Goal: Task Accomplishment & Management: Manage account settings

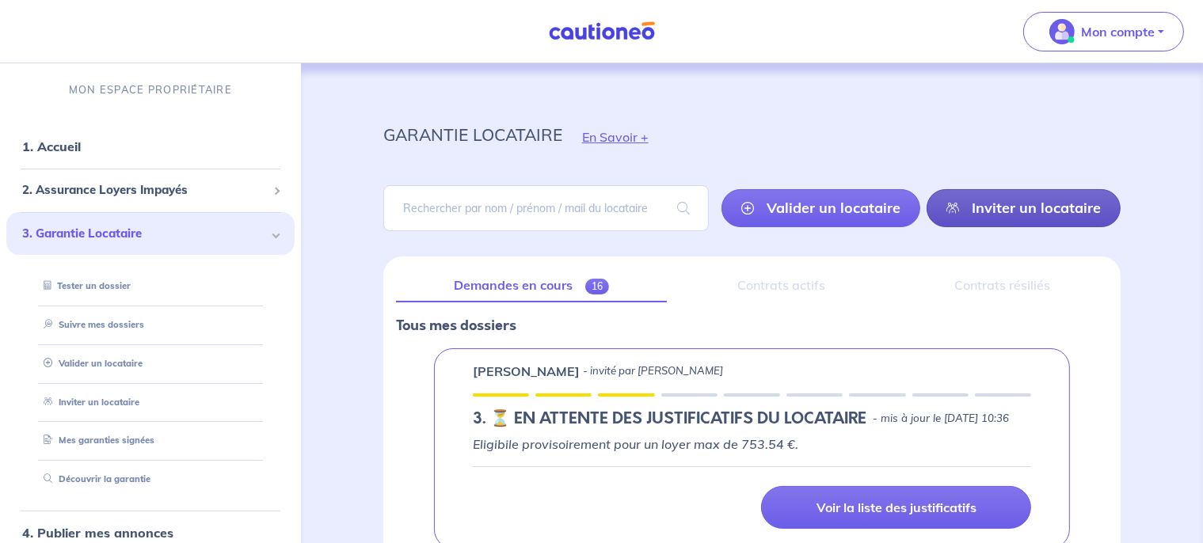
click at [1037, 214] on link "Inviter un locataire" at bounding box center [1023, 208] width 194 height 38
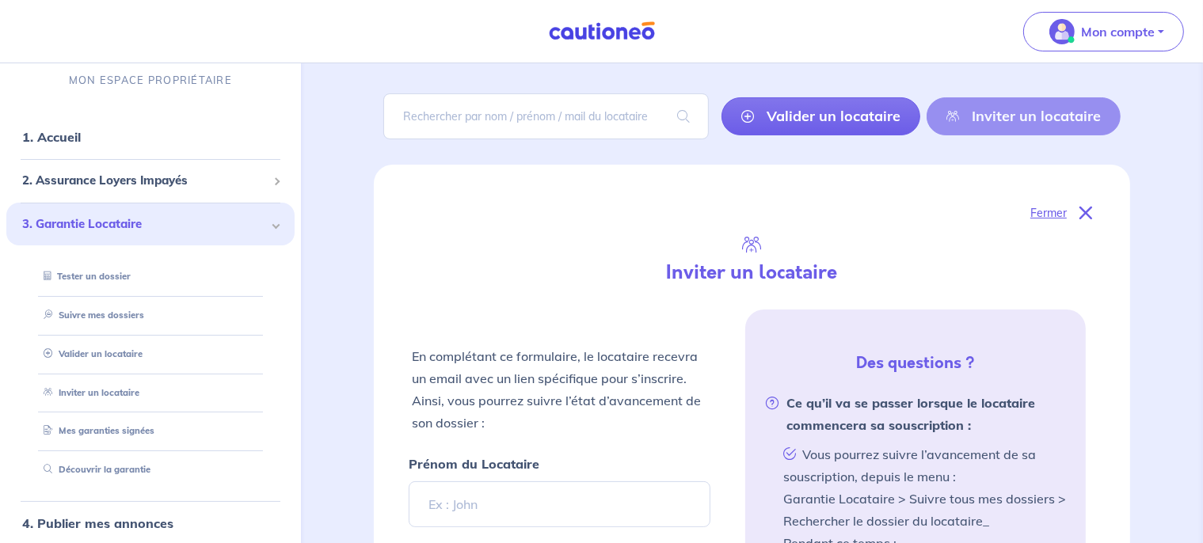
scroll to position [92, 0]
click at [1086, 209] on icon at bounding box center [1085, 213] width 13 height 13
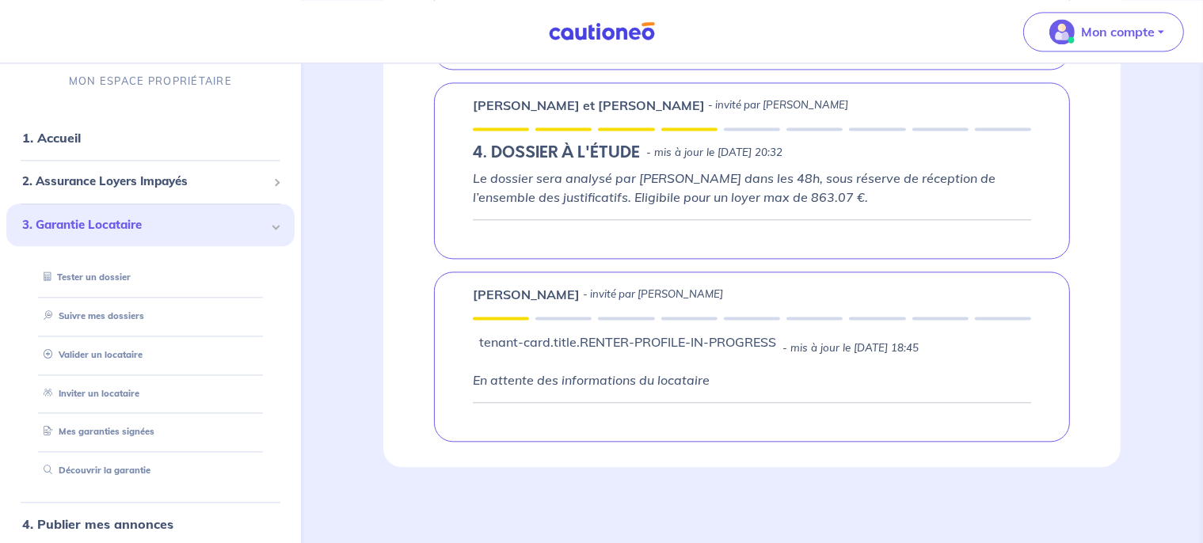
scroll to position [3444, 0]
click at [123, 394] on link "Inviter un locataire" at bounding box center [87, 392] width 101 height 11
select select "FR"
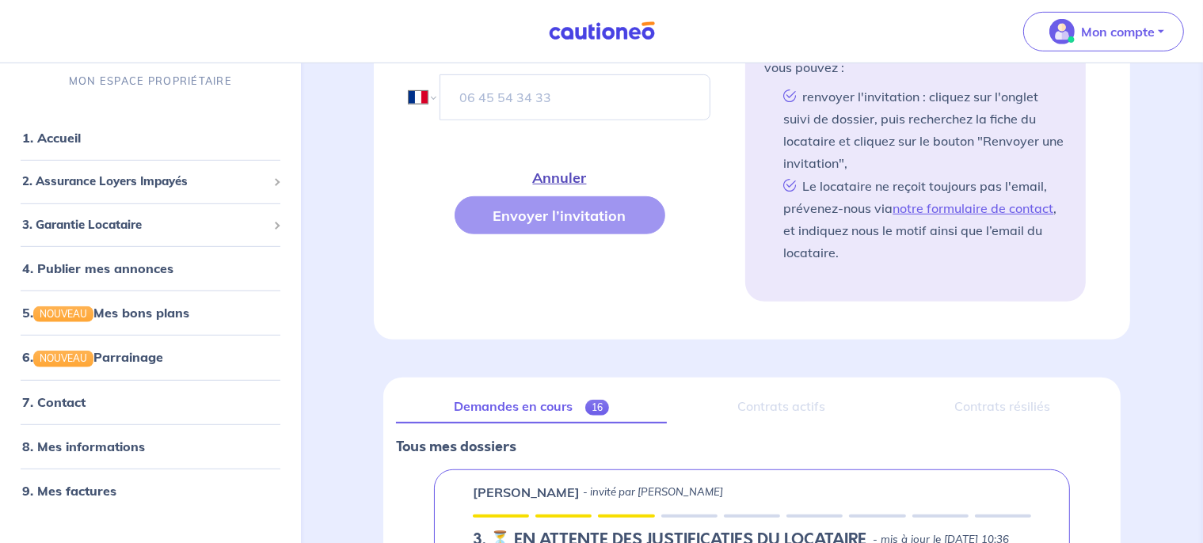
scroll to position [808, 0]
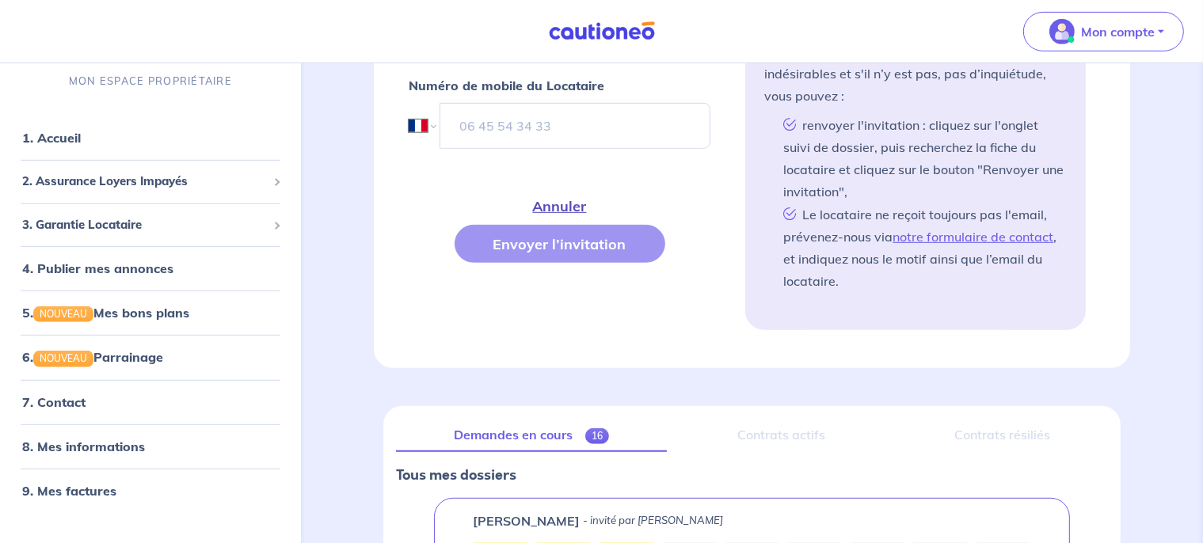
click at [567, 211] on button "Annuler" at bounding box center [559, 206] width 131 height 38
click at [569, 207] on button "Annuler" at bounding box center [559, 206] width 131 height 38
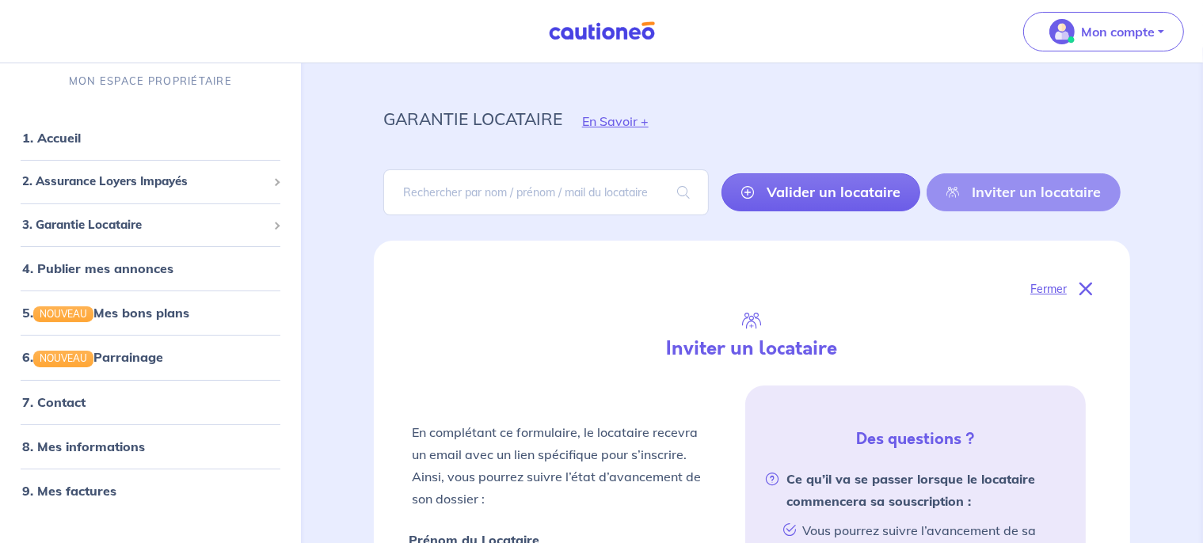
scroll to position [0, 0]
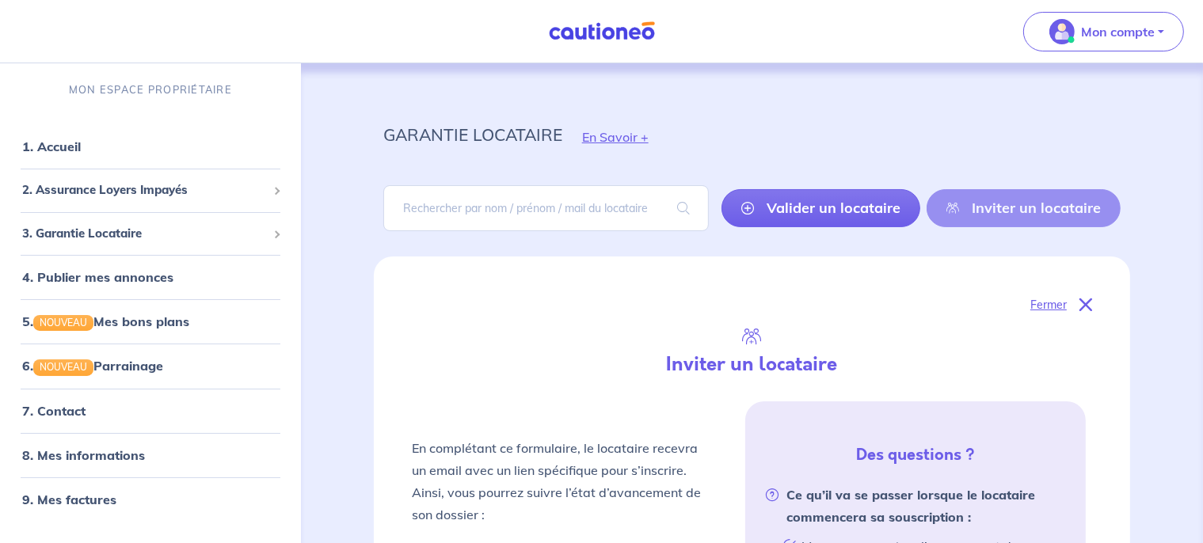
click at [1088, 306] on icon at bounding box center [1085, 305] width 13 height 13
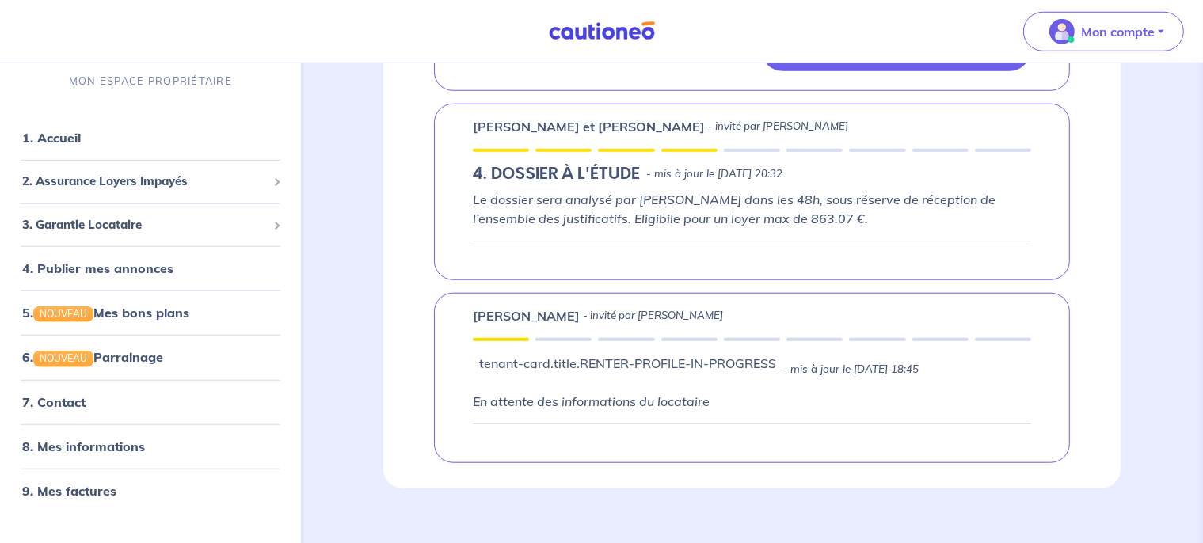
scroll to position [1477, 0]
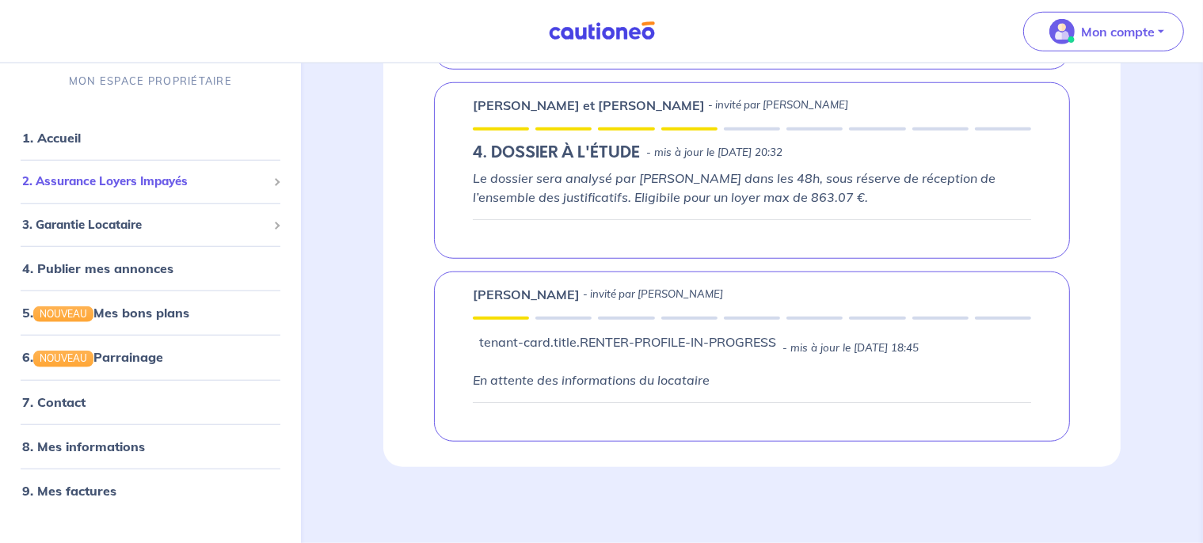
click at [53, 187] on span "2. Assurance Loyers Impayés" at bounding box center [144, 182] width 245 height 18
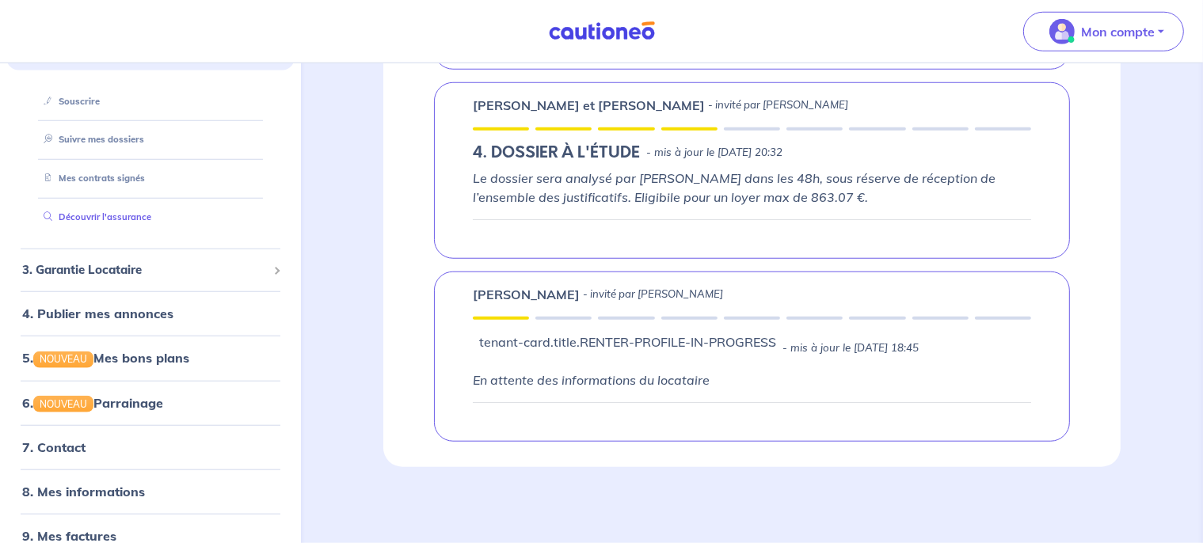
scroll to position [155, 0]
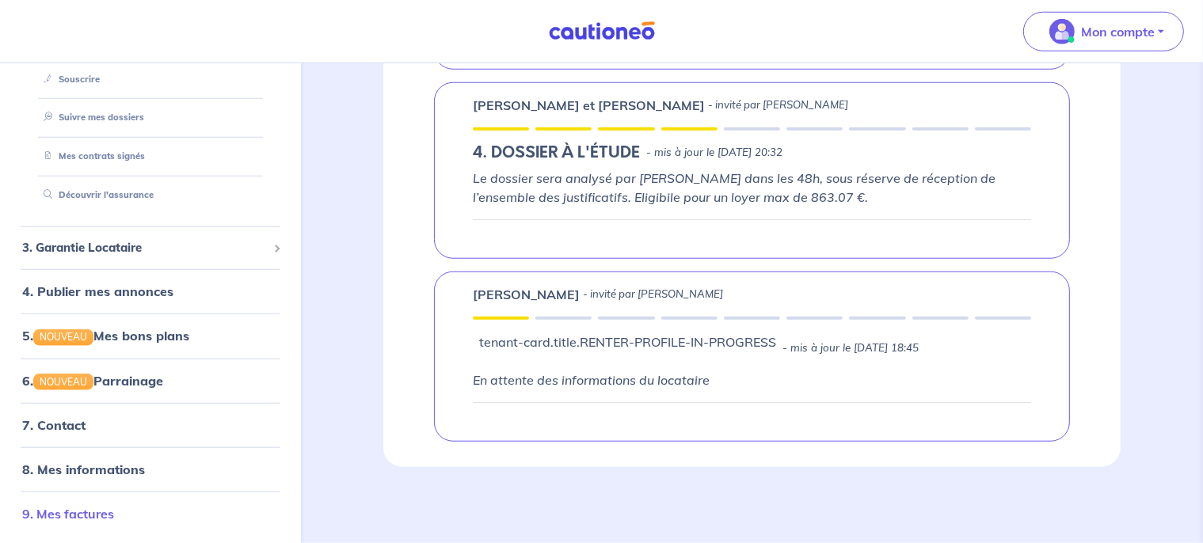
click at [78, 518] on link "9. Mes factures" at bounding box center [68, 513] width 92 height 16
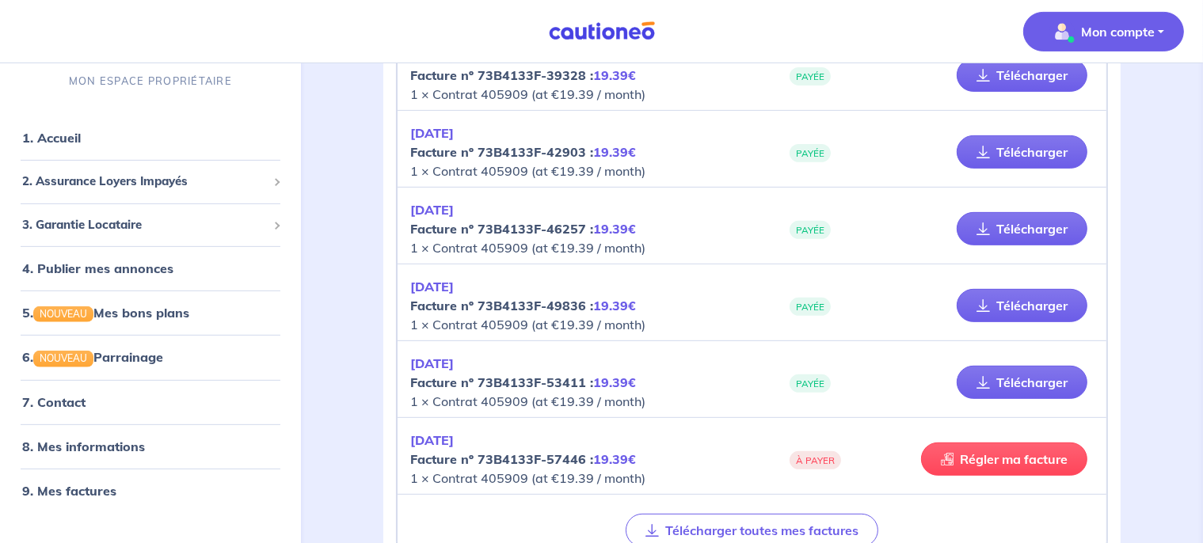
scroll to position [722, 0]
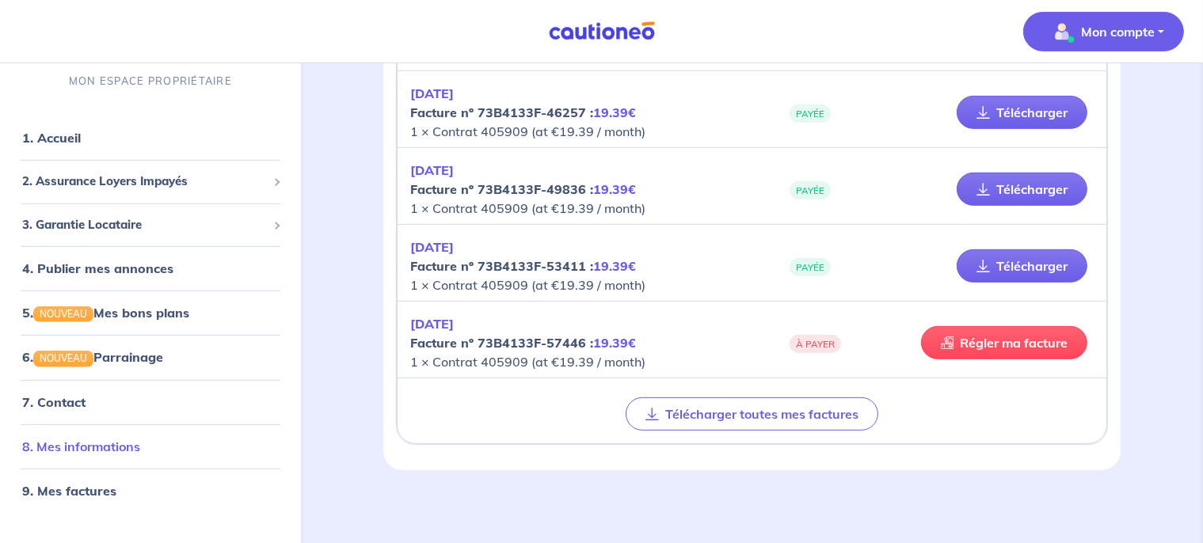
click at [121, 453] on link "8. Mes informations" at bounding box center [81, 446] width 118 height 16
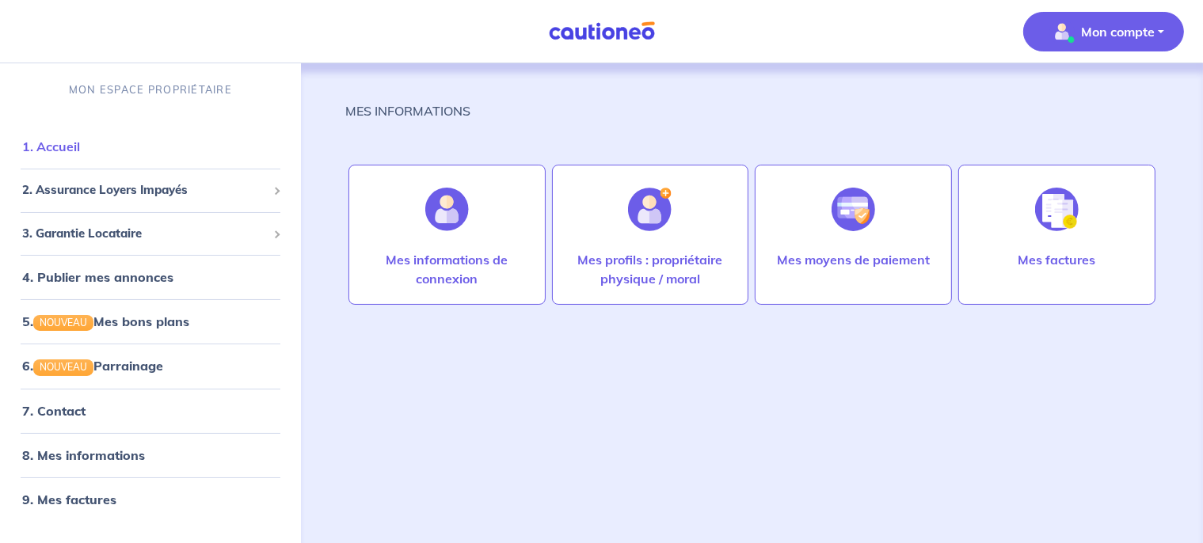
click at [69, 142] on link "1. Accueil" at bounding box center [51, 147] width 58 height 16
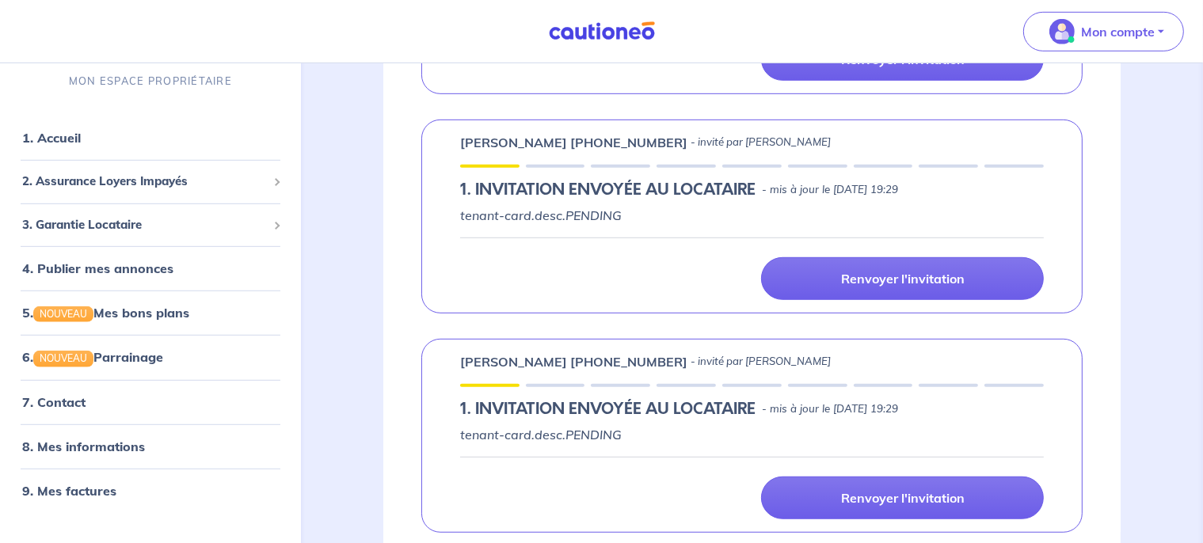
scroll to position [923, 0]
